Goal: Find contact information: Find contact information

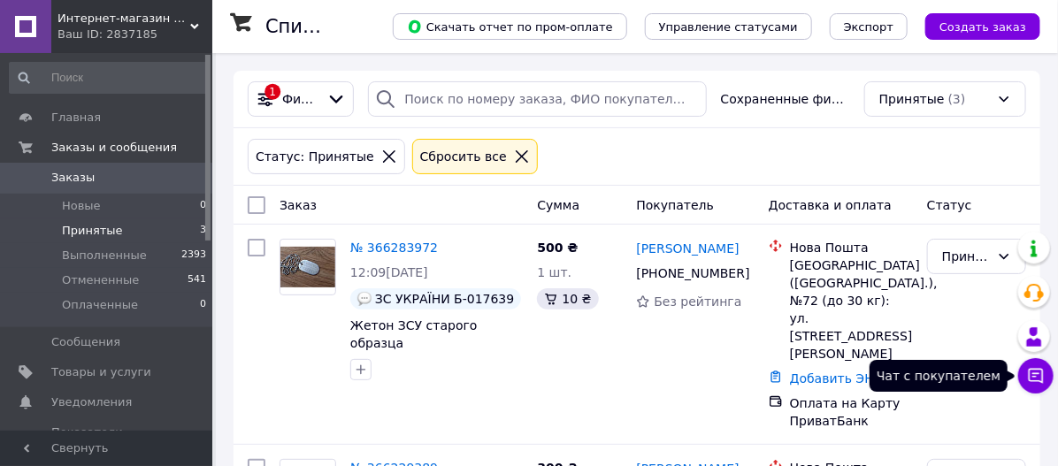
click at [1037, 384] on icon at bounding box center [1036, 376] width 18 height 18
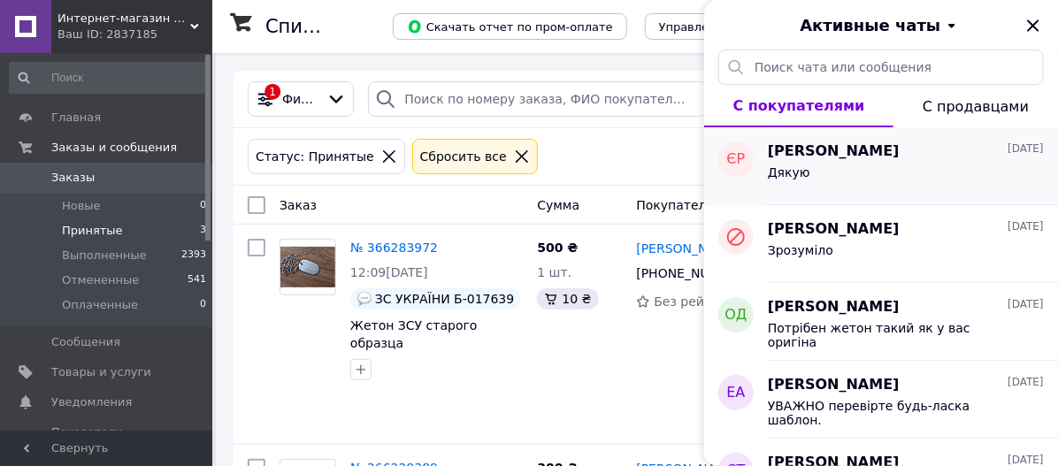
click at [891, 176] on div "Дякую" at bounding box center [906, 176] width 276 height 28
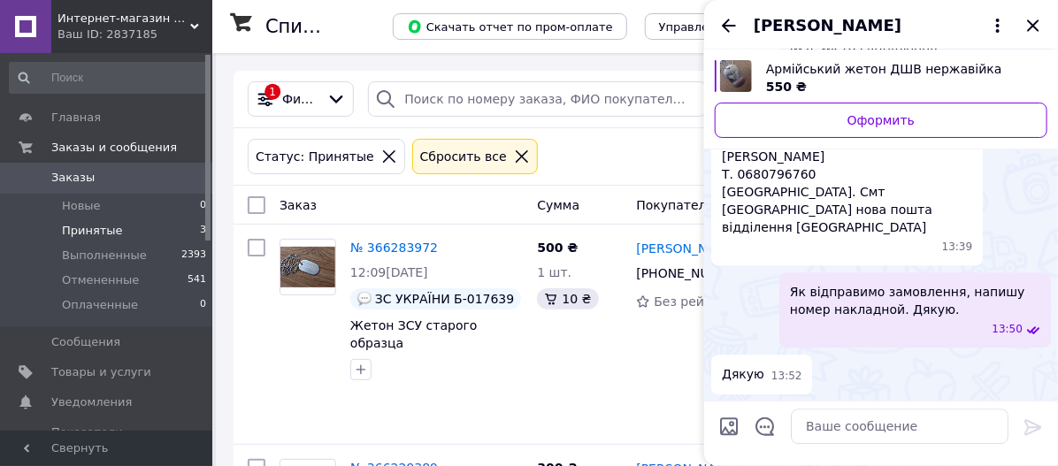
scroll to position [1965, 0]
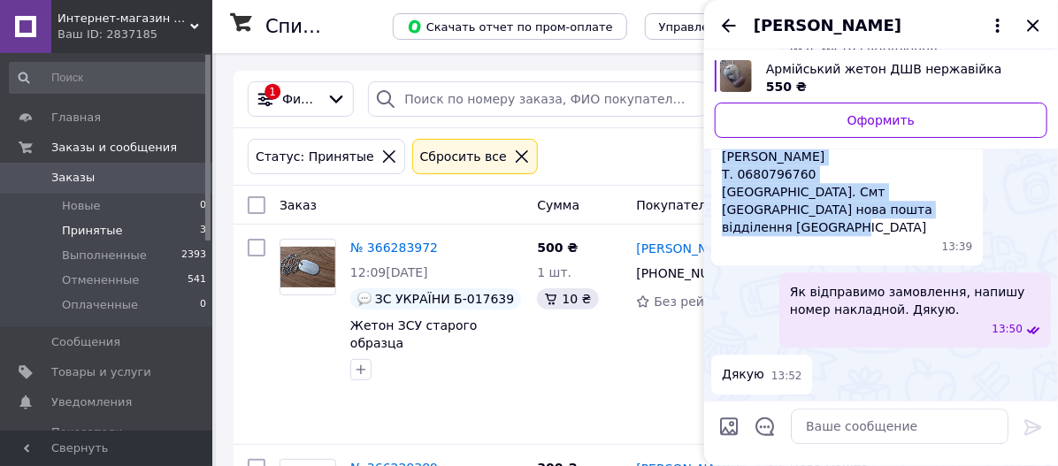
drag, startPoint x: 724, startPoint y: 279, endPoint x: 947, endPoint y: 326, distance: 228.0
click at [947, 236] on span "[PERSON_NAME] 0680796760 [GEOGRAPHIC_DATA]. Смт [GEOGRAPHIC_DATA] нова пошта ві…" at bounding box center [847, 192] width 250 height 88
copy span "[PERSON_NAME] 0680796760 [GEOGRAPHIC_DATA]. Смт [GEOGRAPHIC_DATA] нова пошта ві…"
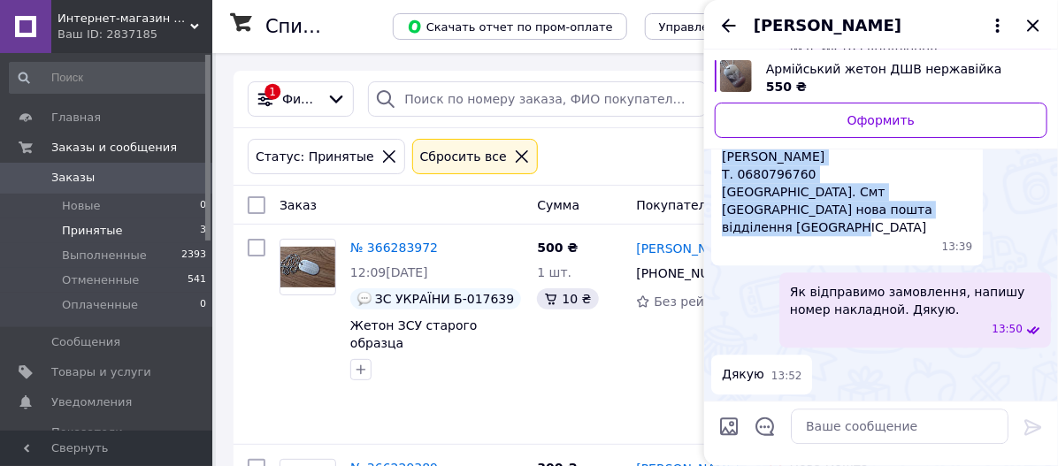
click at [798, 236] on span "[PERSON_NAME] 0680796760 [GEOGRAPHIC_DATA]. Смт [GEOGRAPHIC_DATA] нова пошта ві…" at bounding box center [847, 192] width 250 height 88
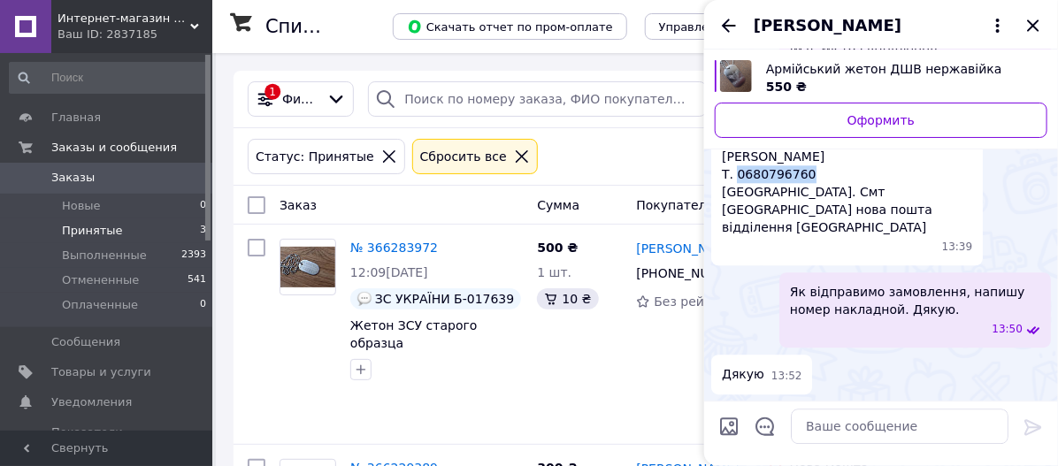
drag, startPoint x: 736, startPoint y: 289, endPoint x: 835, endPoint y: 293, distance: 99.1
click at [835, 236] on span "[PERSON_NAME] 0680796760 [GEOGRAPHIC_DATA]. Смт [GEOGRAPHIC_DATA] нова пошта ві…" at bounding box center [847, 192] width 250 height 88
copy span "0680796760"
drag, startPoint x: 722, startPoint y: 270, endPoint x: 853, endPoint y: 273, distance: 131.0
click at [853, 236] on span "[PERSON_NAME] 0680796760 [GEOGRAPHIC_DATA]. Смт [GEOGRAPHIC_DATA] нова пошта ві…" at bounding box center [847, 192] width 250 height 88
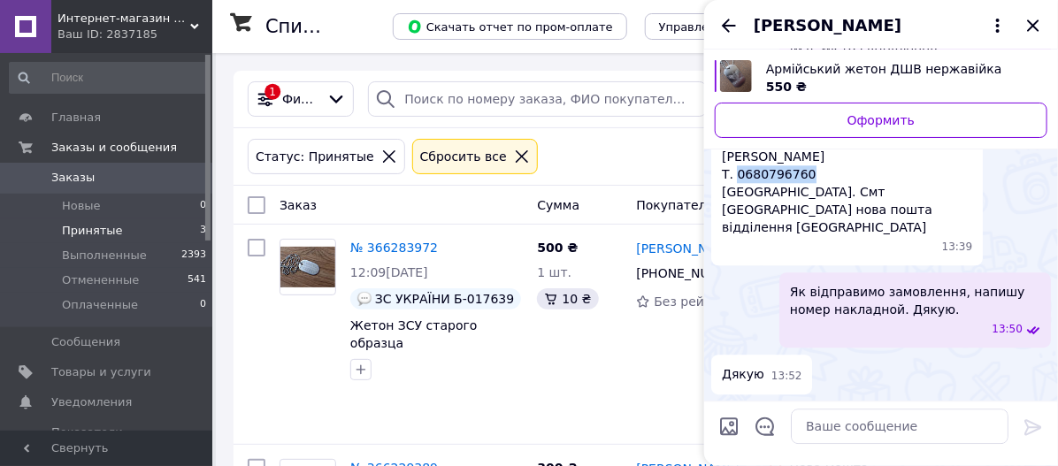
copy span "[PERSON_NAME]"
click at [846, 236] on span "[PERSON_NAME] 0680796760 [GEOGRAPHIC_DATA]. Смт [GEOGRAPHIC_DATA] нова пошта ві…" at bounding box center [847, 192] width 250 height 88
copy span "[GEOGRAPHIC_DATA]"
click at [1031, 23] on icon "Закрыть" at bounding box center [1032, 24] width 11 height 11
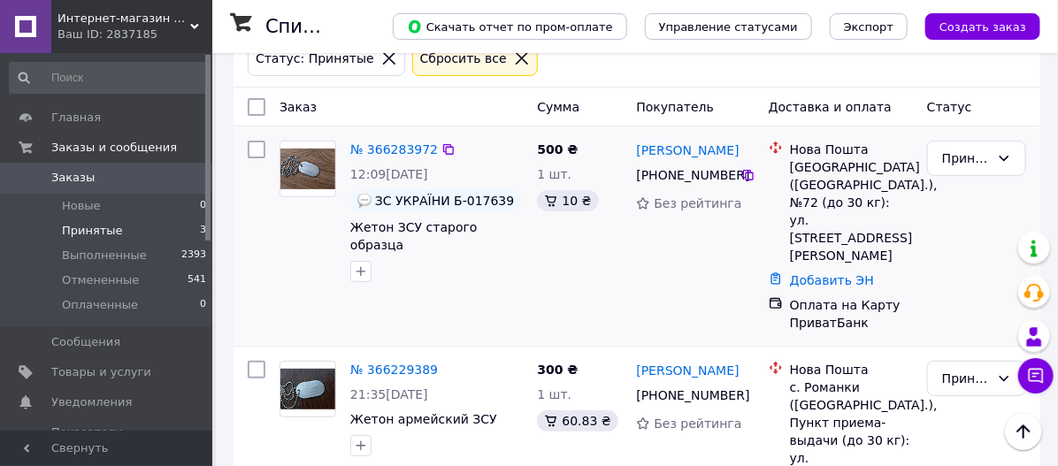
scroll to position [0, 0]
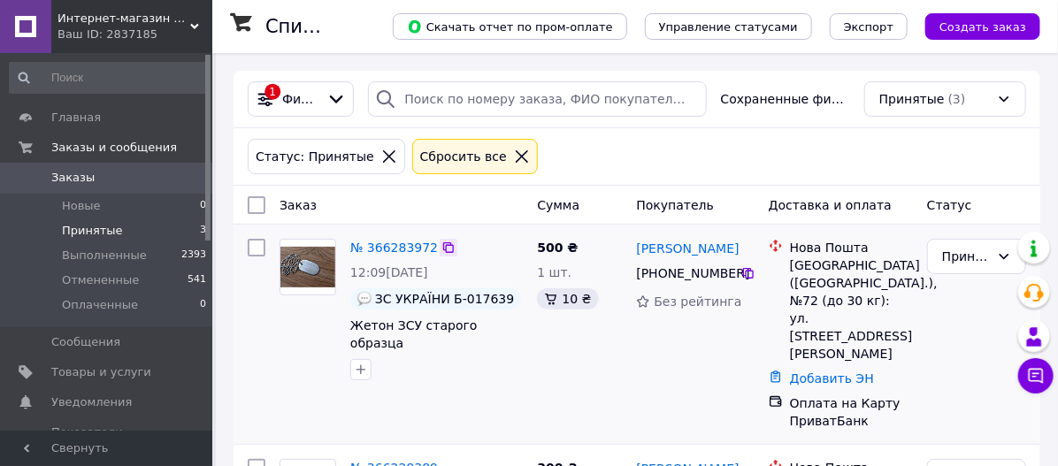
click at [441, 248] on icon at bounding box center [448, 248] width 14 height 14
